Goal: Task Accomplishment & Management: Use online tool/utility

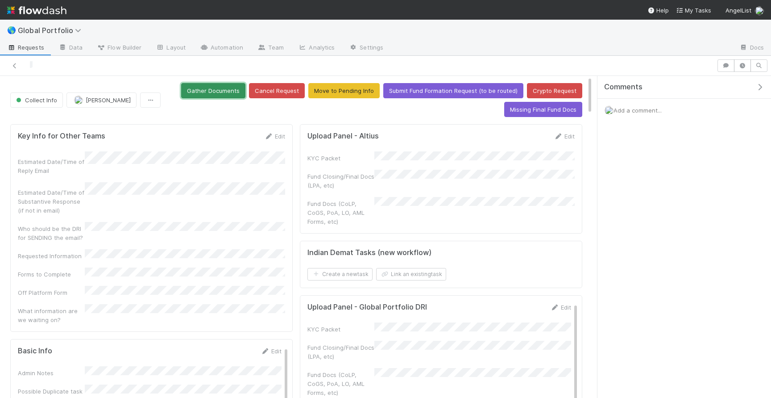
click at [225, 92] on button "Gather Documents" at bounding box center [213, 90] width 64 height 15
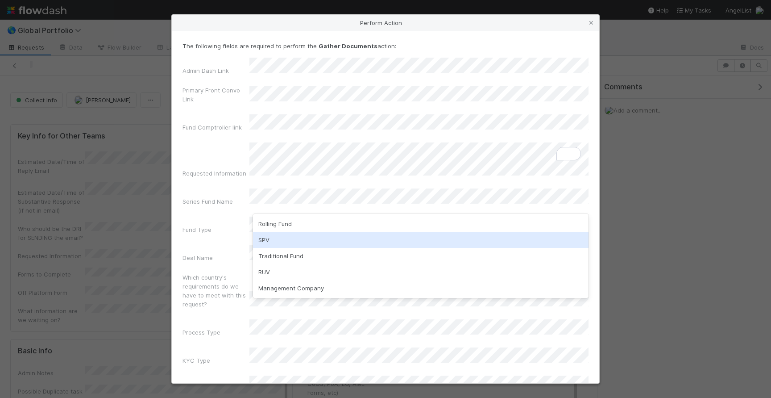
click at [278, 240] on div "SPV" at bounding box center [421, 240] width 336 height 16
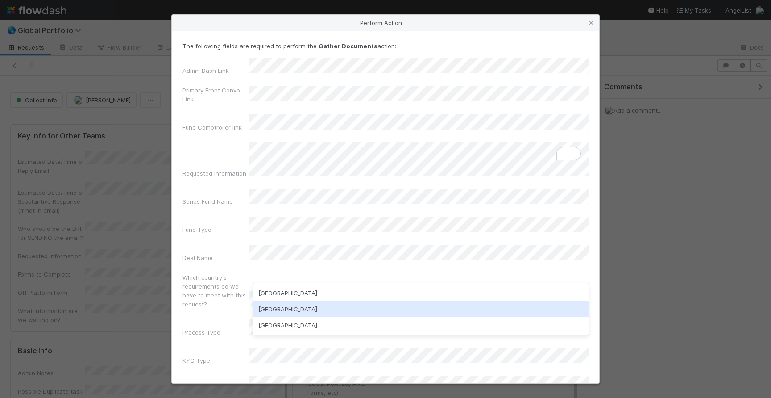
click at [285, 306] on div "[GEOGRAPHIC_DATA]" at bounding box center [421, 309] width 336 height 16
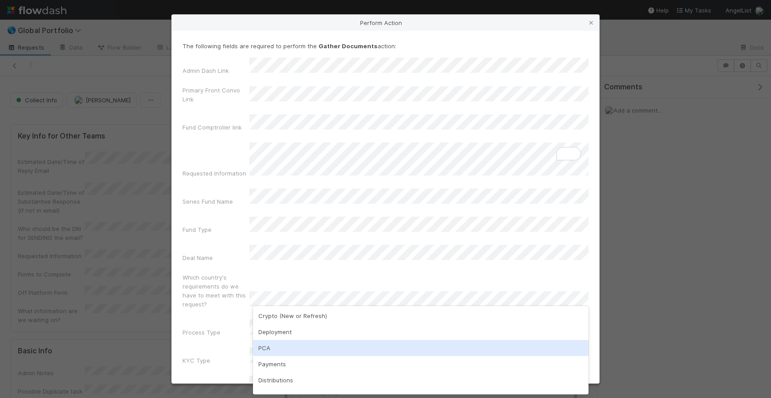
click at [277, 349] on div "PCA" at bounding box center [421, 348] width 336 height 16
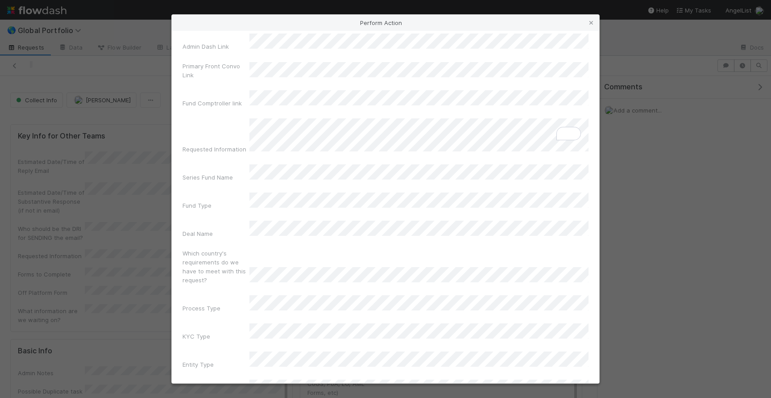
scroll to position [24, 0]
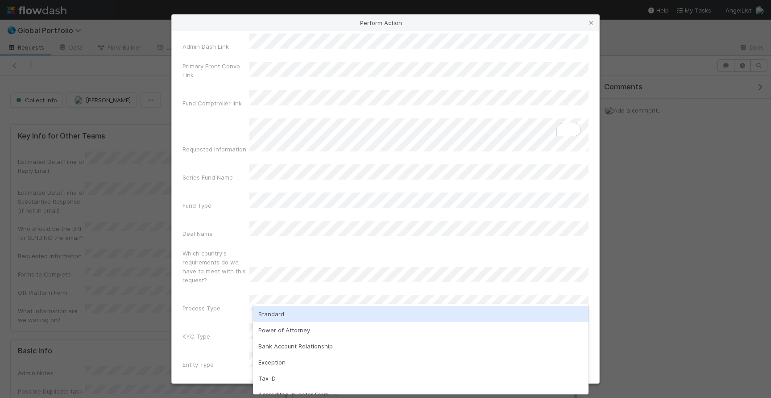
click at [308, 316] on div "Standard" at bounding box center [421, 314] width 336 height 16
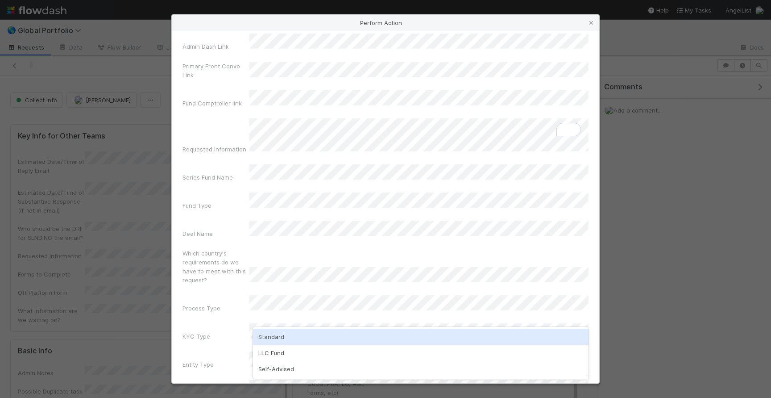
click at [297, 336] on div "Standard" at bounding box center [421, 336] width 336 height 16
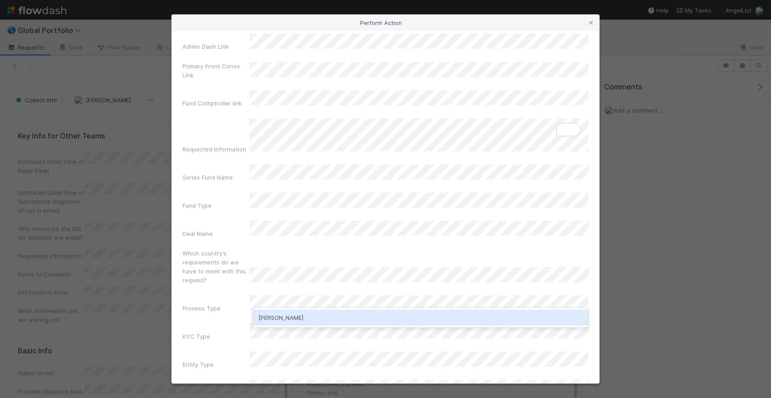
click at [285, 319] on div "Sarah Zheng" at bounding box center [421, 317] width 336 height 16
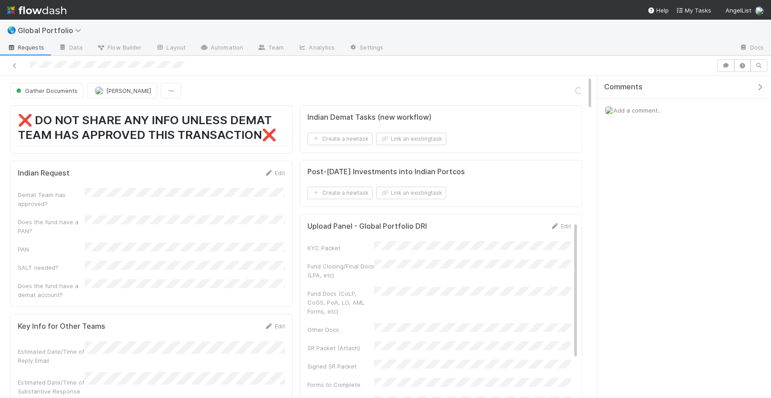
scroll to position [181, 267]
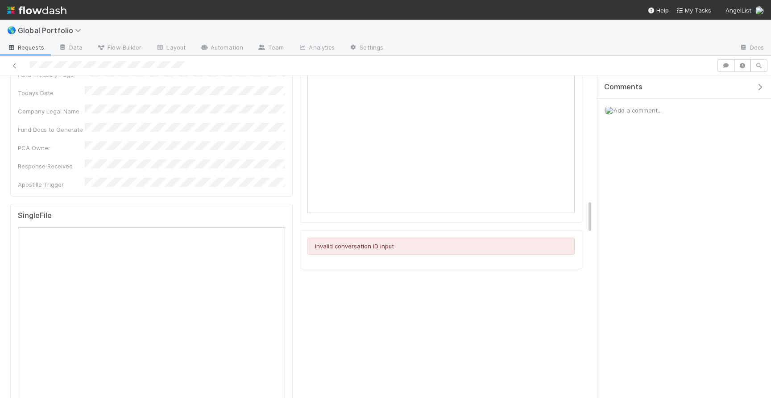
click at [57, 162] on div "Response Received" at bounding box center [51, 166] width 67 height 9
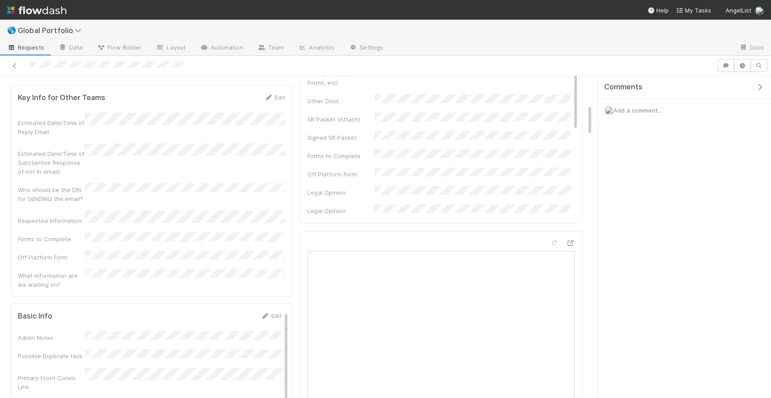
scroll to position [0, 0]
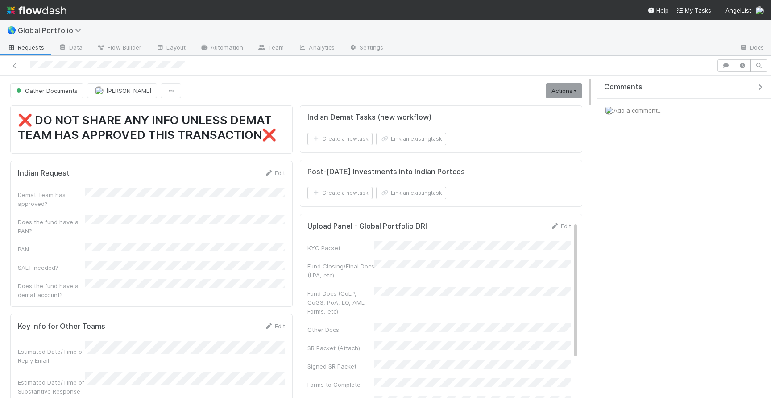
click at [564, 88] on link "Actions" at bounding box center [564, 90] width 37 height 15
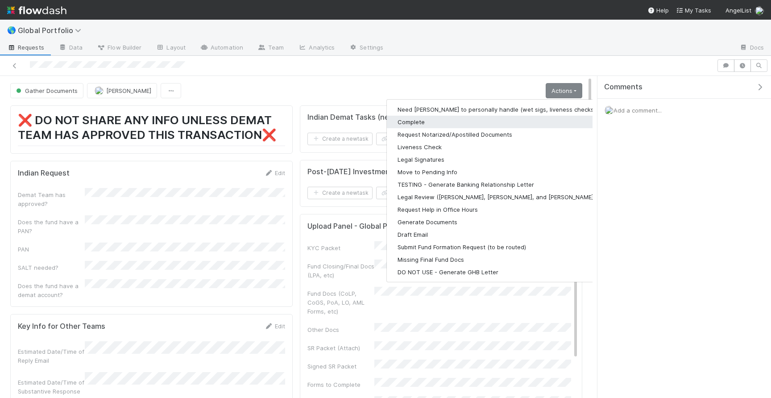
click at [449, 122] on button "Complete" at bounding box center [503, 122] width 232 height 12
